Goal: Task Accomplishment & Management: Manage account settings

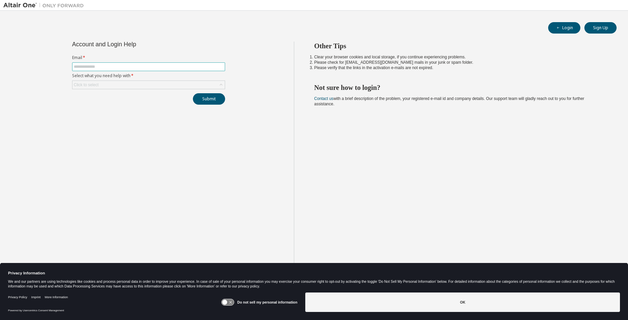
click at [107, 67] on input "text" at bounding box center [149, 66] width 150 height 5
type input "**********"
click at [102, 86] on div "Click to select" at bounding box center [148, 85] width 152 height 8
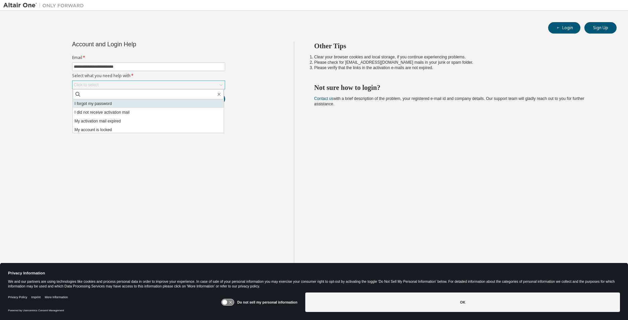
click at [106, 104] on li "I forgot my password" at bounding box center [148, 103] width 151 height 9
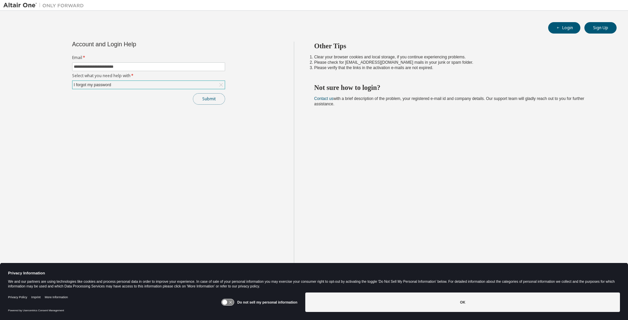
click at [207, 100] on button "Submit" at bounding box center [209, 98] width 32 height 11
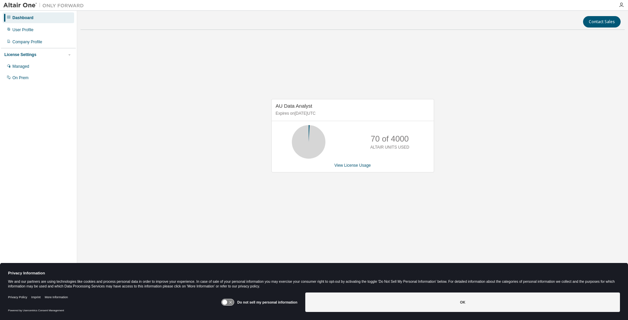
drag, startPoint x: 482, startPoint y: 20, endPoint x: 617, endPoint y: 72, distance: 144.6
click at [617, 72] on div "AU Data Analyst Expires on [DATE] UTC 70 of 4000 ALTAIR UNITS USED View License…" at bounding box center [352, 139] width 544 height 208
